Goal: Task Accomplishment & Management: Use online tool/utility

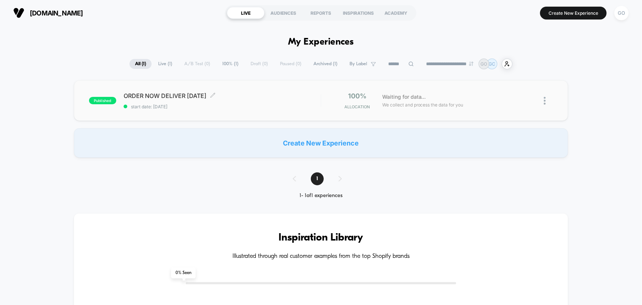
click at [107, 99] on span "published" at bounding box center [102, 100] width 27 height 7
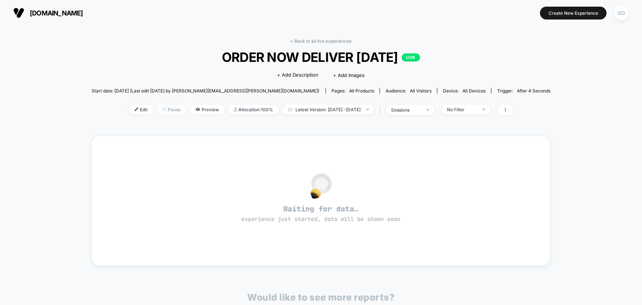
click at [161, 108] on span "Pause" at bounding box center [171, 110] width 29 height 10
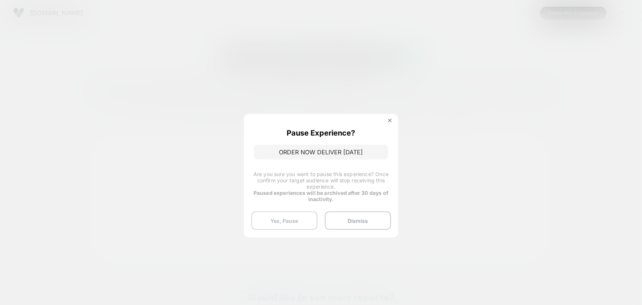
click at [283, 221] on button "Yes, Pause" at bounding box center [284, 220] width 66 height 18
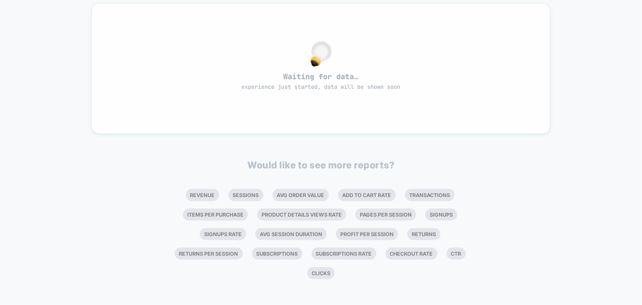
scroll to position [32, 0]
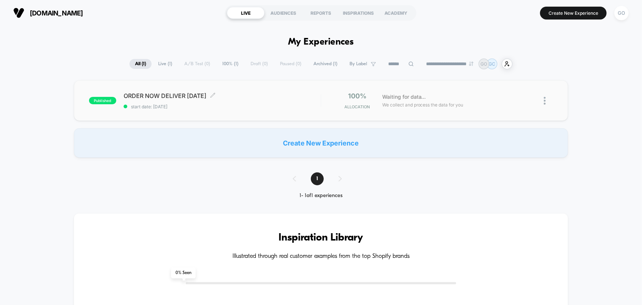
click at [281, 98] on span "ORDER NOW DELIVER [DATE] Click to edit experience details" at bounding box center [222, 95] width 197 height 7
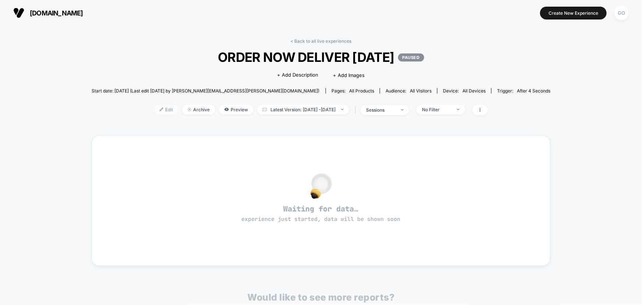
click at [155, 107] on span "Edit" at bounding box center [166, 110] width 24 height 10
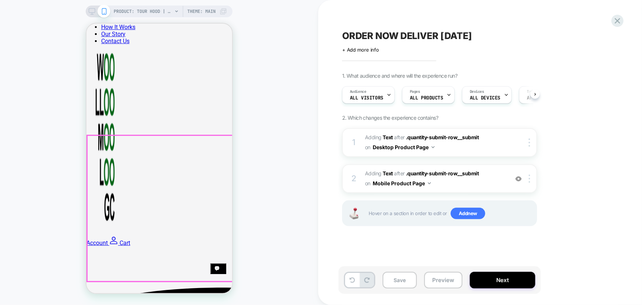
scroll to position [100, 0]
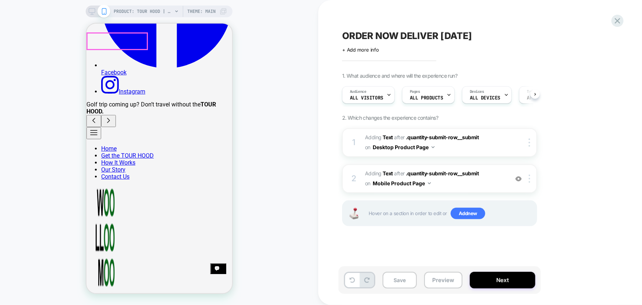
click at [94, 127] on button "Menu" at bounding box center [93, 133] width 15 height 12
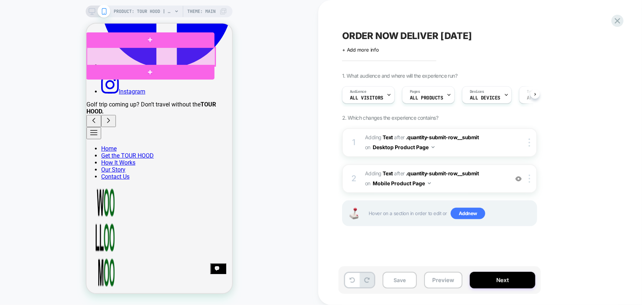
click at [108, 57] on div at bounding box center [151, 56] width 128 height 18
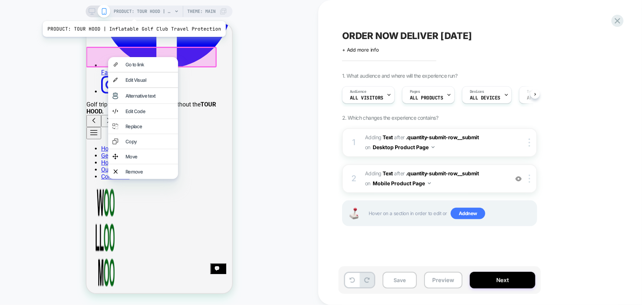
click at [132, 12] on span "PRODUCT: TOUR HOOD | Inflatable Golf Club Travel Protection" at bounding box center [143, 12] width 59 height 12
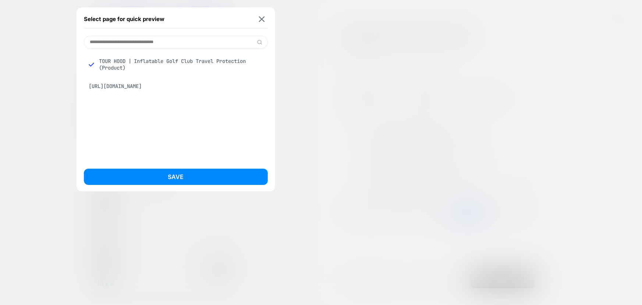
click at [126, 85] on div "[URL][DOMAIN_NAME]" at bounding box center [176, 86] width 184 height 14
click at [260, 17] on img at bounding box center [262, 19] width 6 height 6
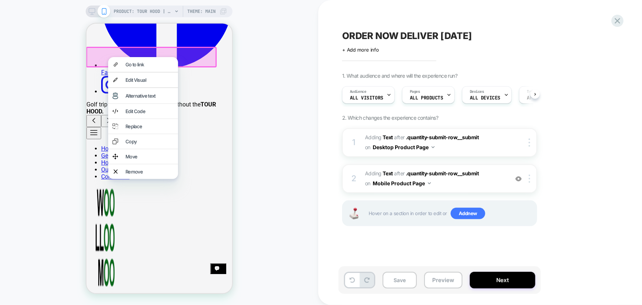
click at [260, 17] on div "PRODUCT: TOUR HOOD | Inflatable Golf Club Travel Protection PRODUCT: TOUR HOOD …" at bounding box center [159, 152] width 318 height 290
click at [284, 33] on div "PRODUCT: TOUR HOOD | Inflatable Golf Club Travel Protection PRODUCT: TOUR HOOD …" at bounding box center [159, 152] width 318 height 290
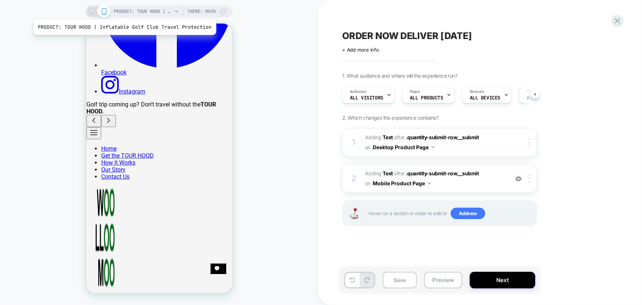
click at [123, 10] on span "PRODUCT: TOUR HOOD | Inflatable Golf Club Travel Protection" at bounding box center [143, 12] width 59 height 12
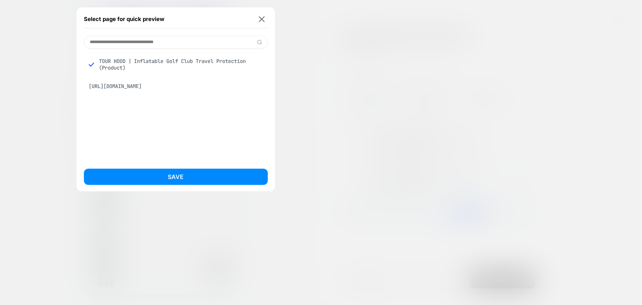
click at [131, 86] on div "[URL][DOMAIN_NAME]" at bounding box center [176, 86] width 184 height 14
click at [261, 16] on img at bounding box center [262, 19] width 6 height 6
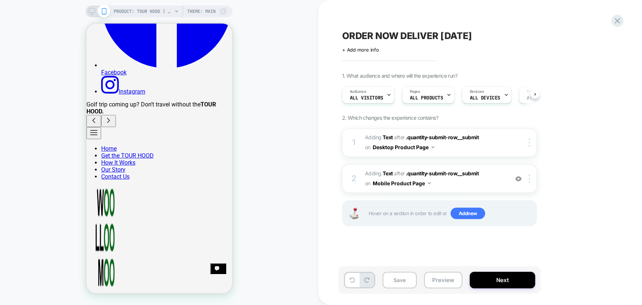
click at [93, 10] on icon at bounding box center [92, 11] width 7 height 7
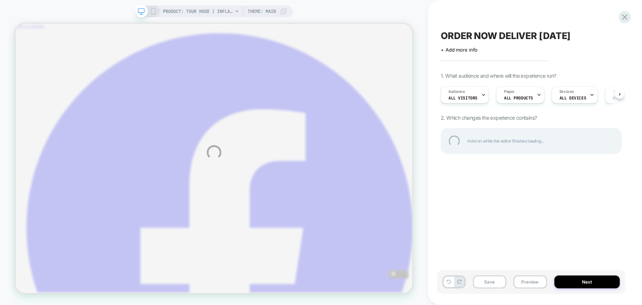
scroll to position [79, 0]
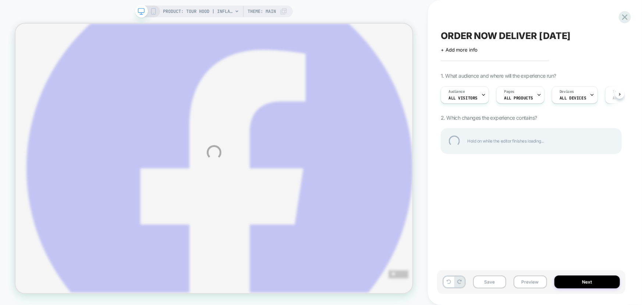
click at [106, 10] on div "PRODUCT: TOUR HOOD | Inflatable Golf Club Travel Protection PRODUCT: TOUR HOOD …" at bounding box center [321, 152] width 642 height 305
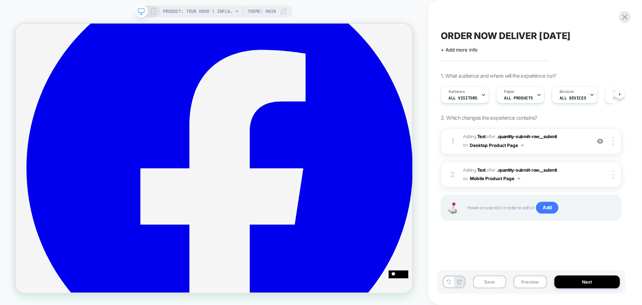
scroll to position [0, 0]
click at [262, 12] on span "Theme: MAIN" at bounding box center [262, 12] width 28 height 12
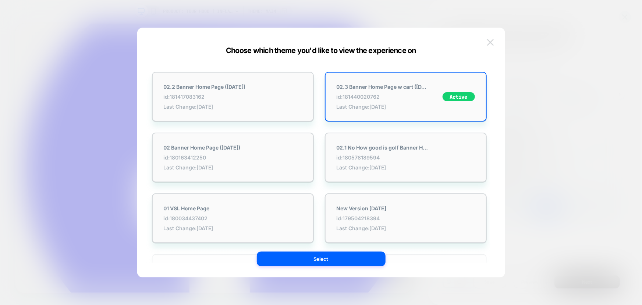
click at [490, 42] on img at bounding box center [490, 42] width 7 height 6
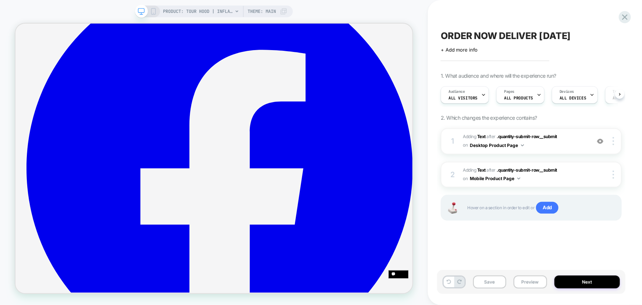
click at [370, 11] on div "PRODUCT: TOUR HOOD | Inflatable Golf Club Travel Protection PRODUCT: TOUR HOOD …" at bounding box center [214, 152] width 428 height 290
click at [624, 15] on icon at bounding box center [625, 17] width 10 height 10
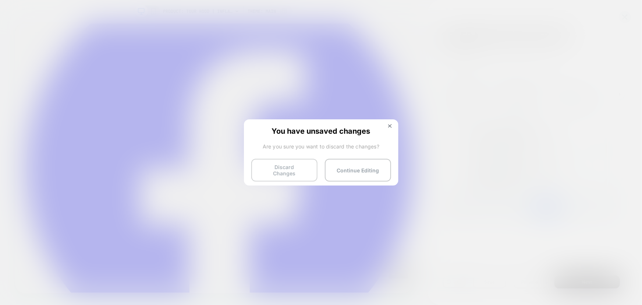
click at [296, 167] on button "Discard Changes" at bounding box center [284, 170] width 66 height 23
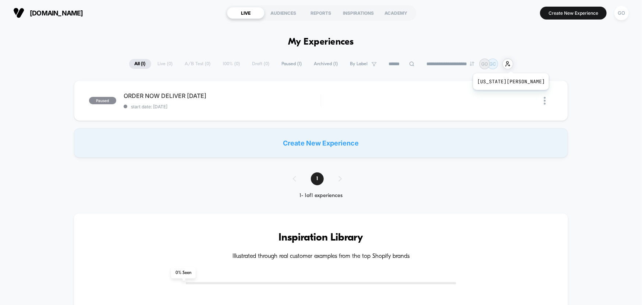
click at [496, 64] on p "GC" at bounding box center [493, 64] width 7 height 6
click at [622, 13] on div "GO" at bounding box center [622, 13] width 14 height 14
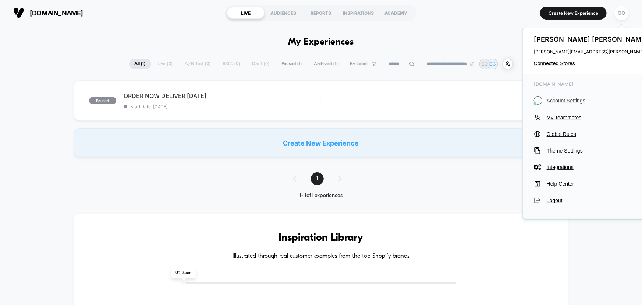
click at [564, 99] on span "Account Settings" at bounding box center [613, 101] width 133 height 6
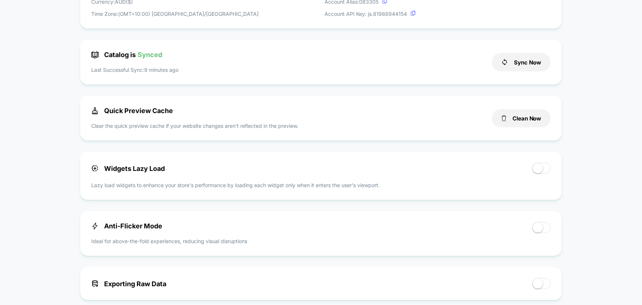
scroll to position [268, 0]
click at [532, 117] on button "Clean Now" at bounding box center [521, 117] width 59 height 18
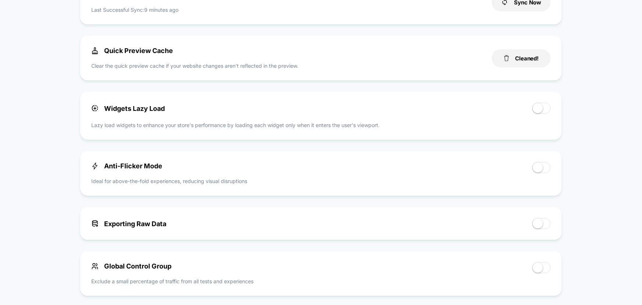
scroll to position [335, 0]
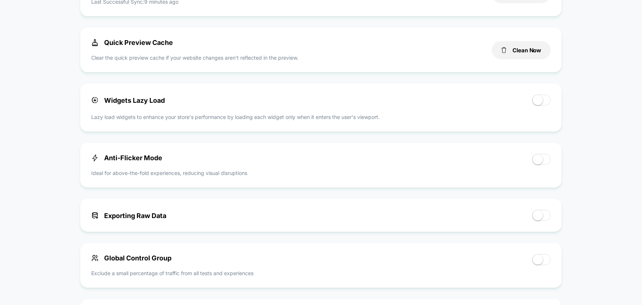
click at [549, 101] on span at bounding box center [542, 100] width 18 height 11
click at [538, 102] on span at bounding box center [542, 100] width 18 height 11
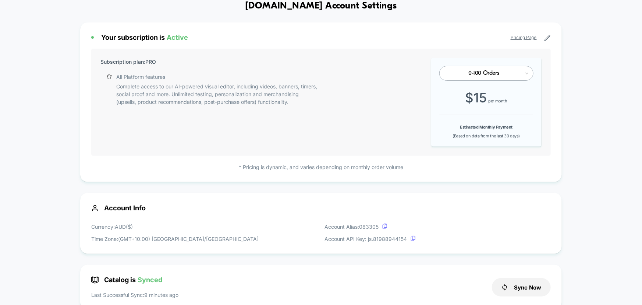
scroll to position [0, 0]
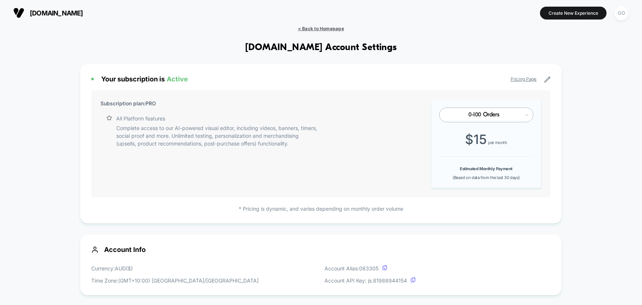
click at [311, 27] on span "< Back to Homepage" at bounding box center [321, 29] width 46 height 6
